Goal: Information Seeking & Learning: Understand process/instructions

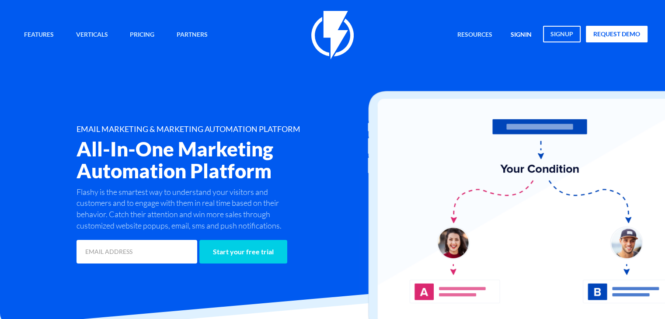
drag, startPoint x: 0, startPoint y: 0, endPoint x: 524, endPoint y: 35, distance: 525.7
click at [524, 35] on link "signin" at bounding box center [521, 35] width 34 height 19
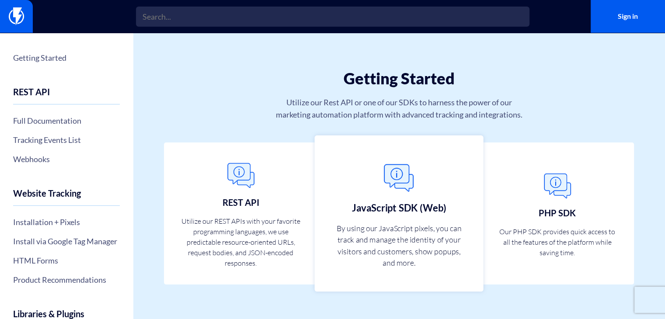
scroll to position [16, 0]
click at [448, 190] on link "JavaScript SDK (Web) By using our JavaScript pixels, you can track and manage t…" at bounding box center [399, 212] width 169 height 156
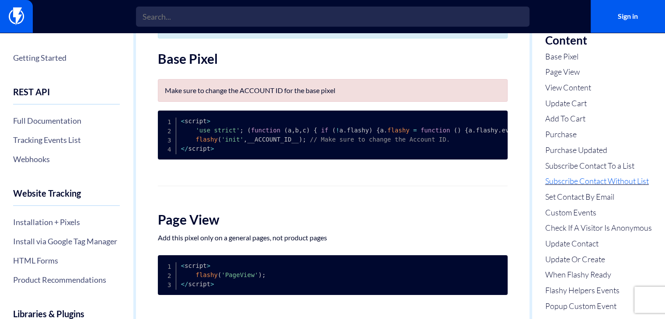
scroll to position [34, 0]
click at [596, 191] on link "Set Contact By Email" at bounding box center [598, 196] width 107 height 11
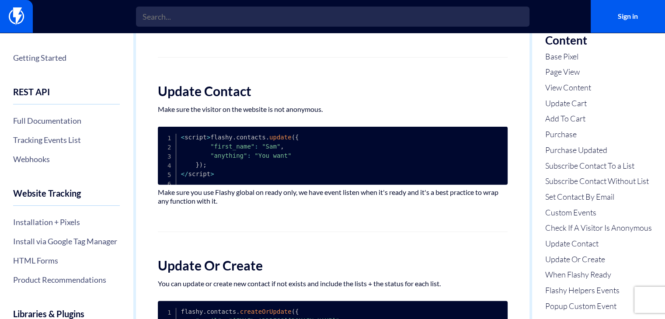
scroll to position [2226, 0]
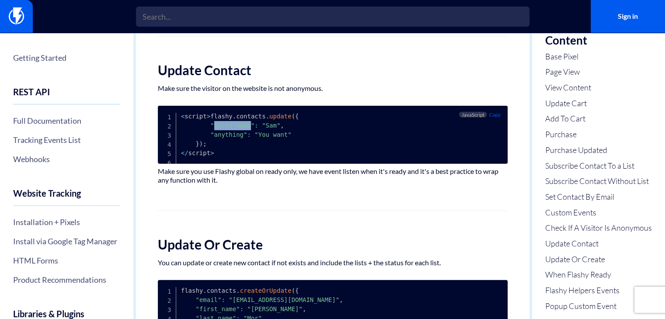
drag, startPoint x: 245, startPoint y: 157, endPoint x: 211, endPoint y: 156, distance: 33.7
click at [211, 129] on span ""first_name"" at bounding box center [232, 125] width 44 height 7
copy span "first_name"
click at [564, 258] on link "Update Or Create" at bounding box center [598, 259] width 107 height 11
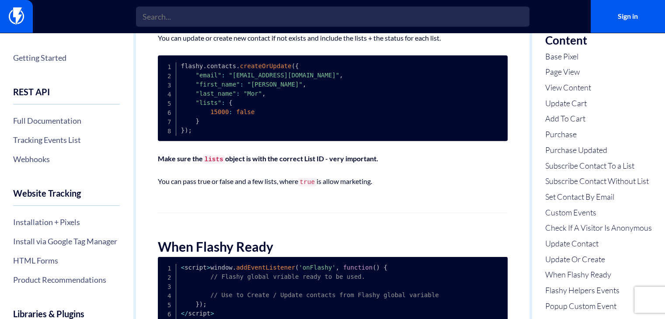
scroll to position [2451, 0]
drag, startPoint x: 315, startPoint y: 214, endPoint x: 352, endPoint y: 210, distance: 37.8
click at [351, 187] on p "You can pass true or false and a few lists, where true is allow marketing." at bounding box center [333, 182] width 350 height 10
click at [379, 187] on p "You can pass true or false and a few lists, where true is allow marketing." at bounding box center [333, 182] width 350 height 10
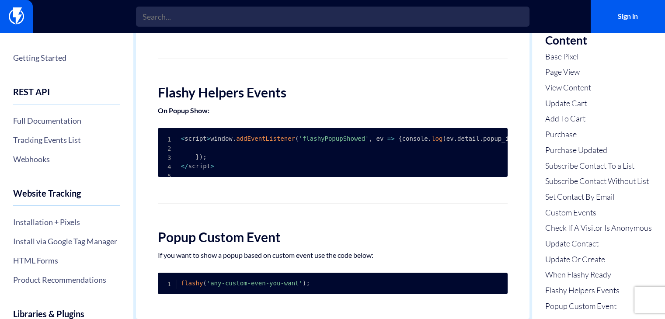
scroll to position [2811, 0]
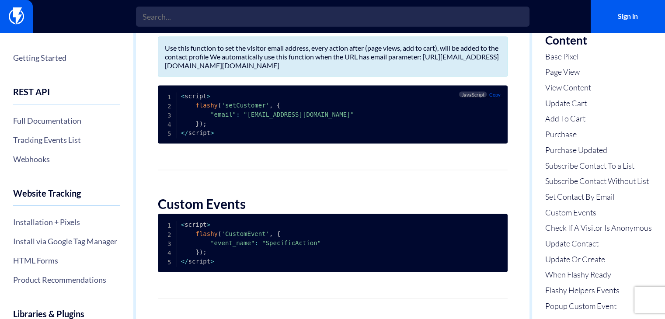
drag, startPoint x: 465, startPoint y: 233, endPoint x: 441, endPoint y: 147, distance: 88.8
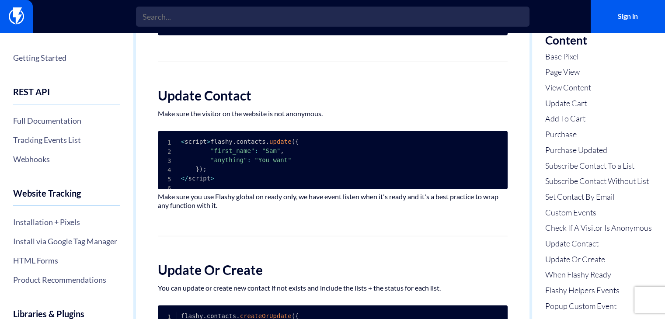
scroll to position [2224, 0]
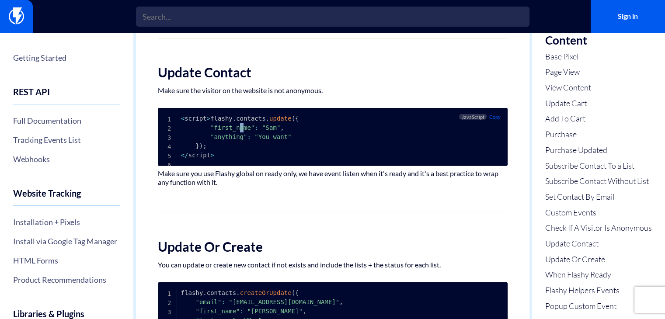
click at [238, 131] on span ""first_name"" at bounding box center [232, 127] width 44 height 7
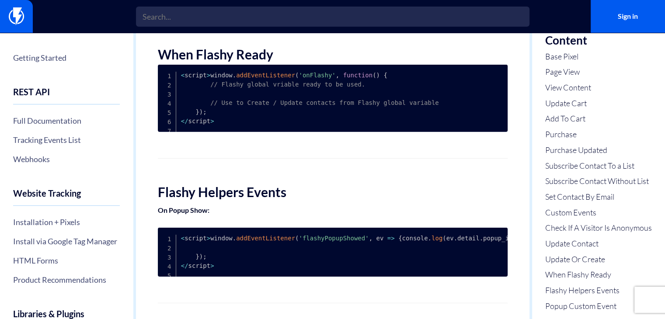
scroll to position [2661, 0]
